Goal: Find specific fact: Find specific fact

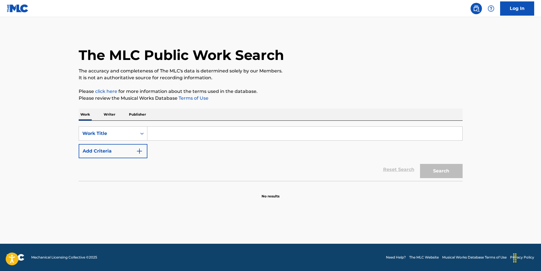
click at [110, 115] on p "Writer" at bounding box center [109, 115] width 15 height 12
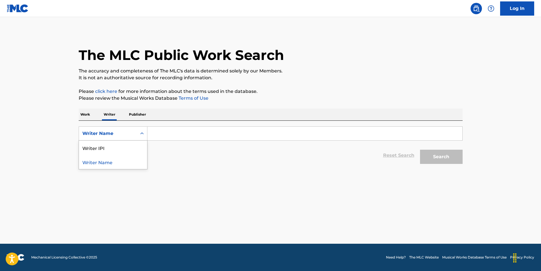
click at [114, 134] on div "Writer Name" at bounding box center [107, 133] width 51 height 7
click at [114, 151] on div "Writer IPI" at bounding box center [113, 148] width 68 height 14
click at [167, 133] on input "Search Form" at bounding box center [304, 134] width 315 height 14
paste input "393874409"
type input "393874409"
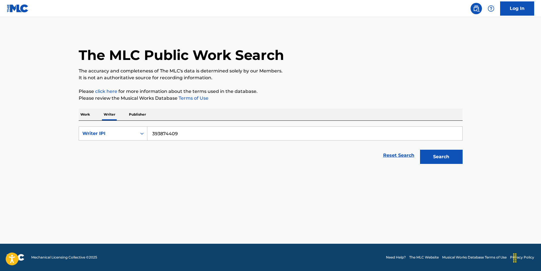
click at [420, 150] on button "Search" at bounding box center [441, 157] width 43 height 14
